Goal: Information Seeking & Learning: Learn about a topic

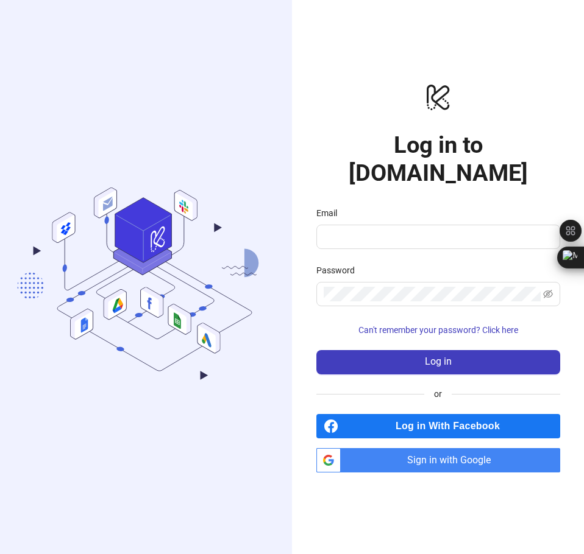
click at [390, 448] on span "Sign in with Google" at bounding box center [452, 460] width 214 height 24
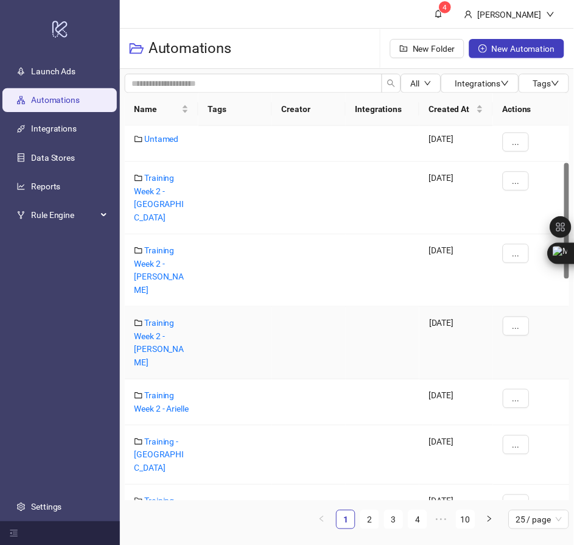
scroll to position [183, 0]
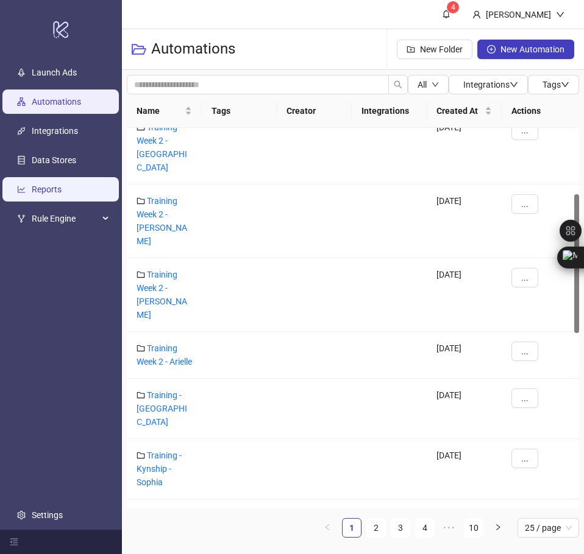
click at [42, 194] on link "Reports" at bounding box center [47, 190] width 30 height 10
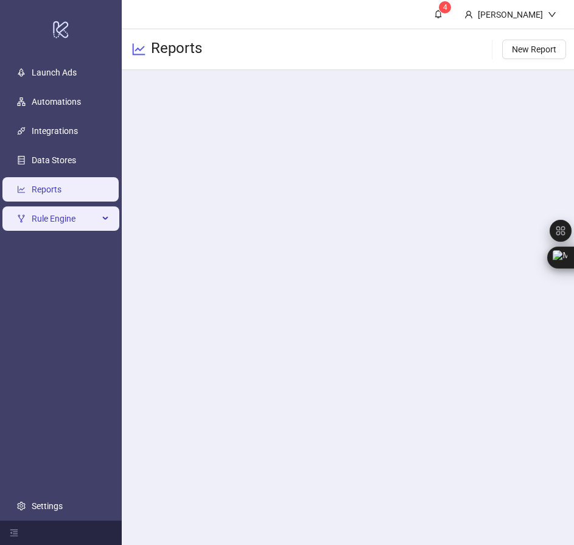
click at [104, 216] on div "Rule Engine" at bounding box center [60, 218] width 117 height 24
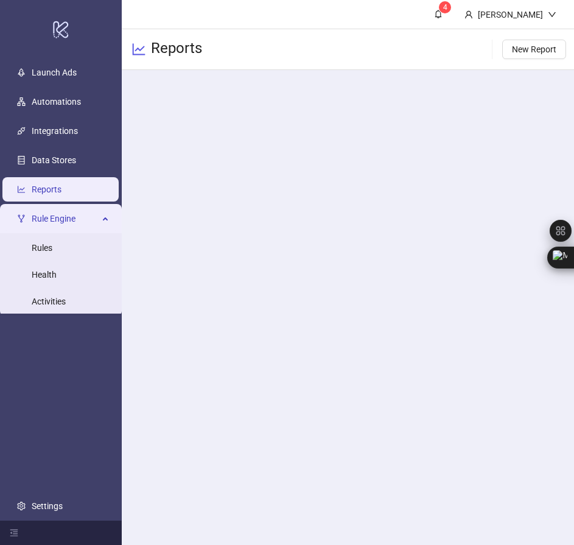
click at [104, 216] on div "Rule Engine" at bounding box center [60, 218] width 117 height 24
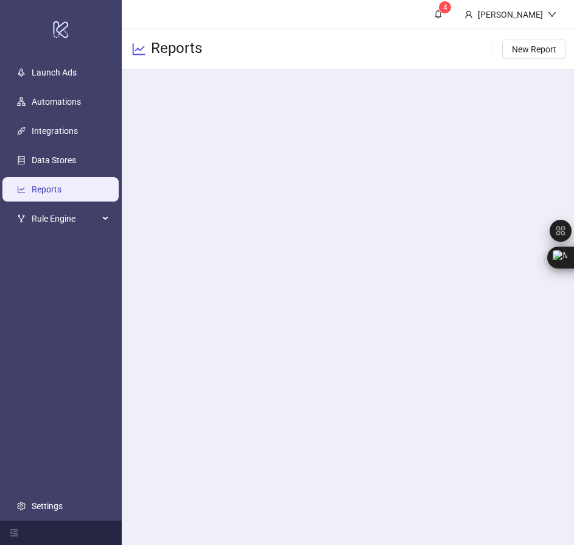
click at [47, 189] on link "Reports" at bounding box center [47, 190] width 30 height 10
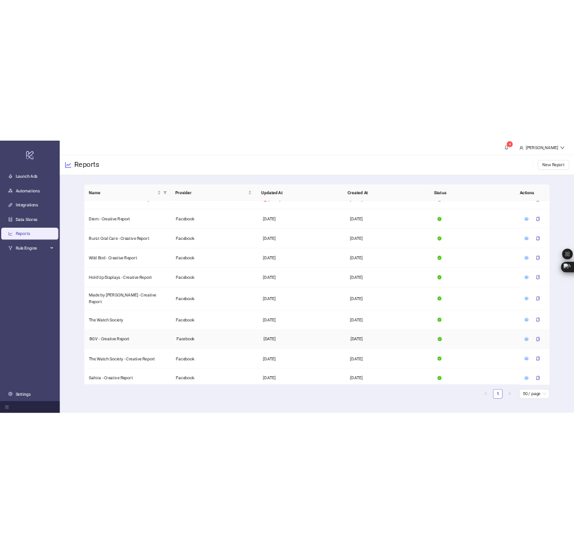
scroll to position [548, 0]
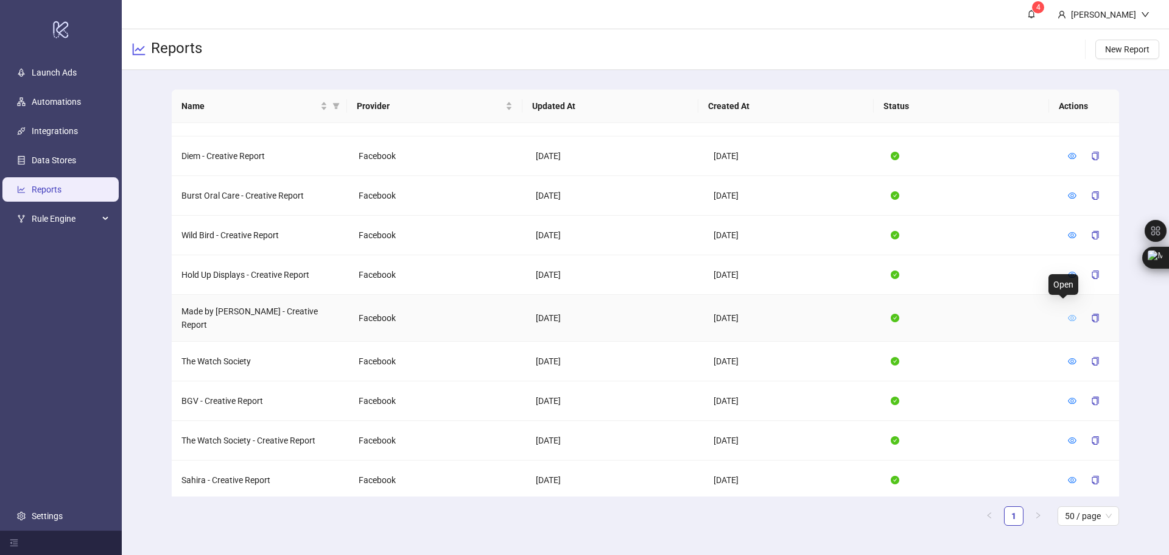
click at [583, 315] on icon "eye" at bounding box center [1072, 318] width 9 height 6
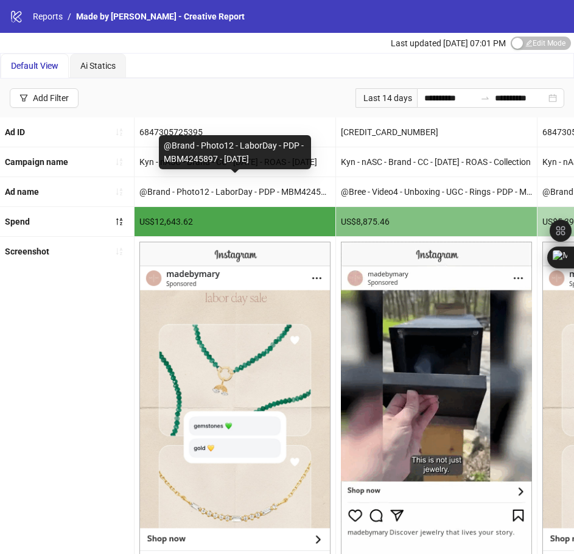
copy div "@Brand - Photo12 - LaborDay - PDP - MBM4245897 - [DATE]"
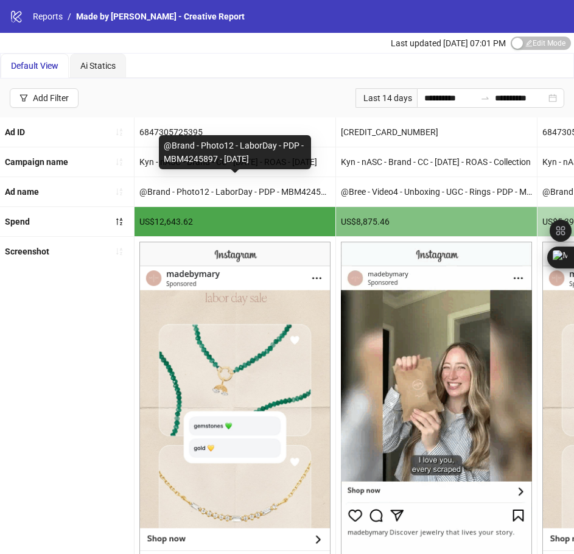
drag, startPoint x: 166, startPoint y: 148, endPoint x: 261, endPoint y: 164, distance: 97.0
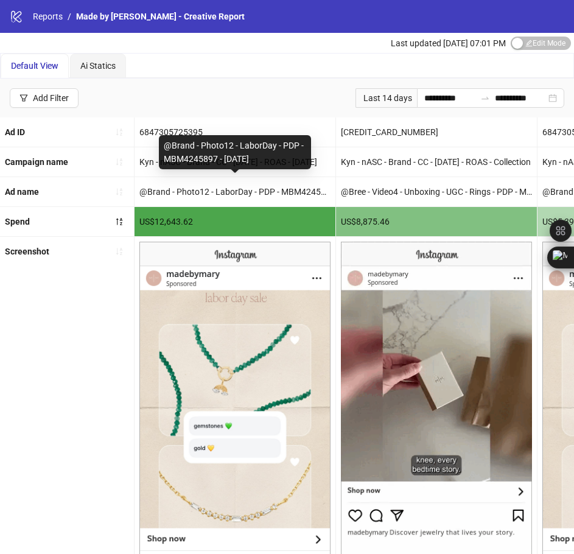
click at [261, 164] on div "@Brand - Photo12 - LaborDay - PDP - MBM4245897 - [DATE]" at bounding box center [235, 152] width 152 height 34
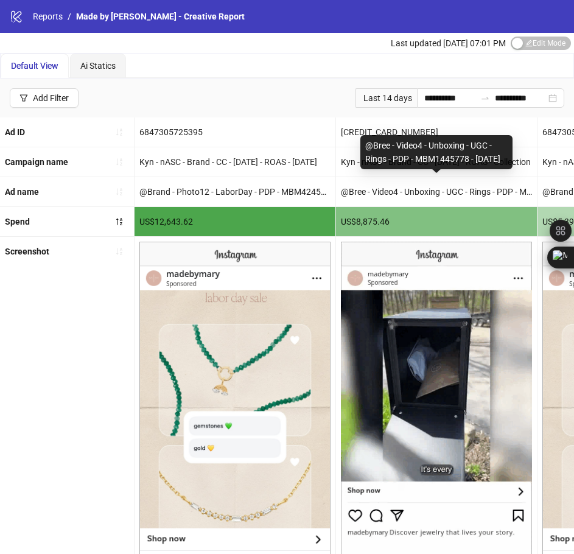
copy div "@Bree - Video4 - Unboxing - UGC - Rings - PDP - MBM1445778 - [DATE]"
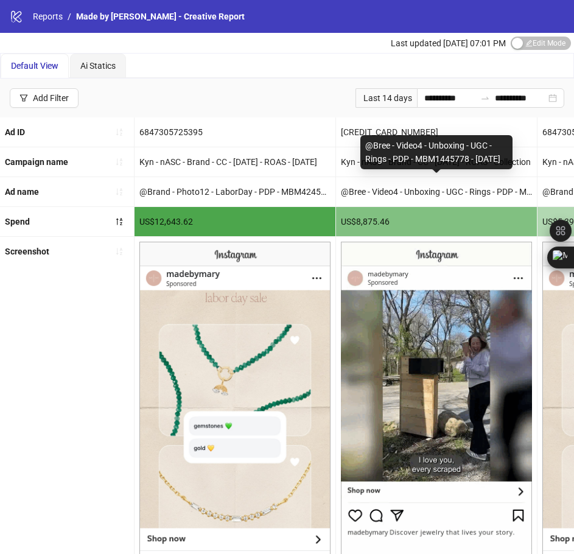
drag, startPoint x: 366, startPoint y: 135, endPoint x: 401, endPoint y: 163, distance: 45.0
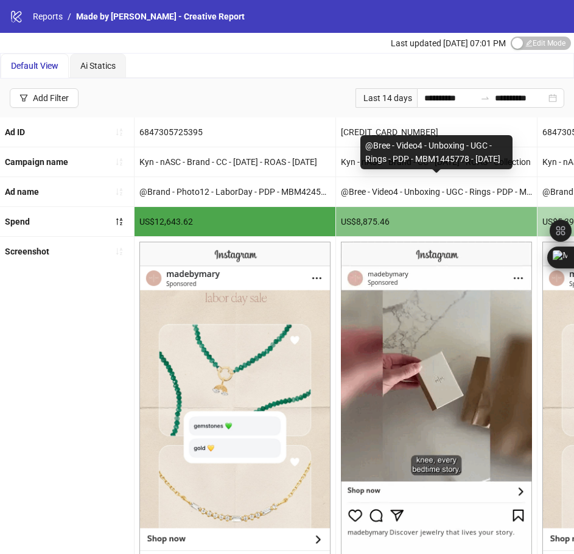
click at [401, 163] on div "@Bree - Video4 - Unboxing - UGC - Rings - PDP - MBM1445778 - [DATE]" at bounding box center [437, 152] width 152 height 34
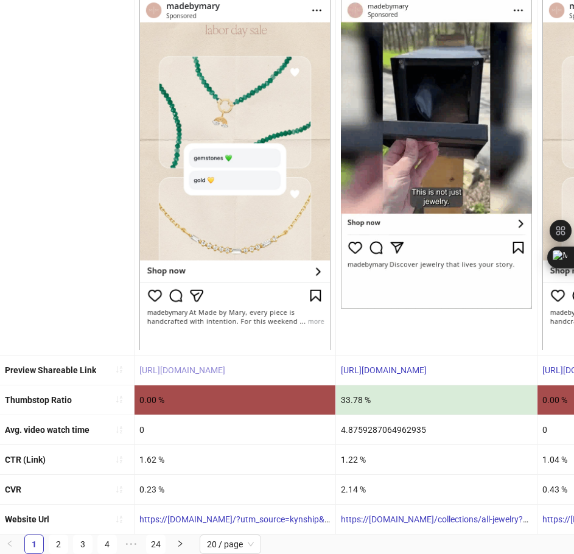
scroll to position [277, 0]
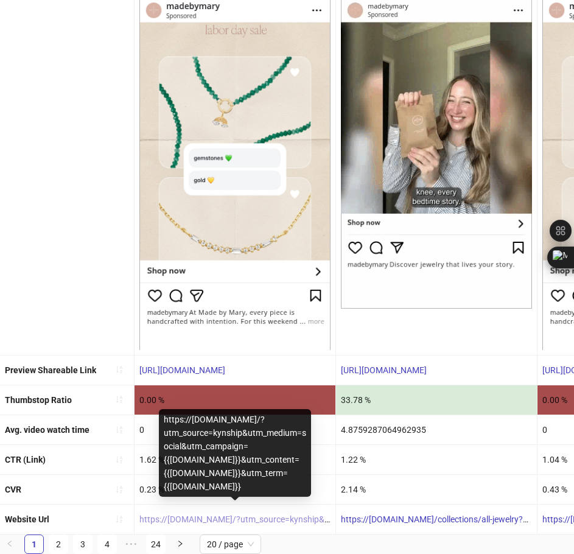
click at [175, 515] on link "https://[DOMAIN_NAME]/?utm_source=kynship&utm_medium=social&utm_campaign={{[DOM…" at bounding box center [472, 520] width 666 height 10
